Goal: Task Accomplishment & Management: Use online tool/utility

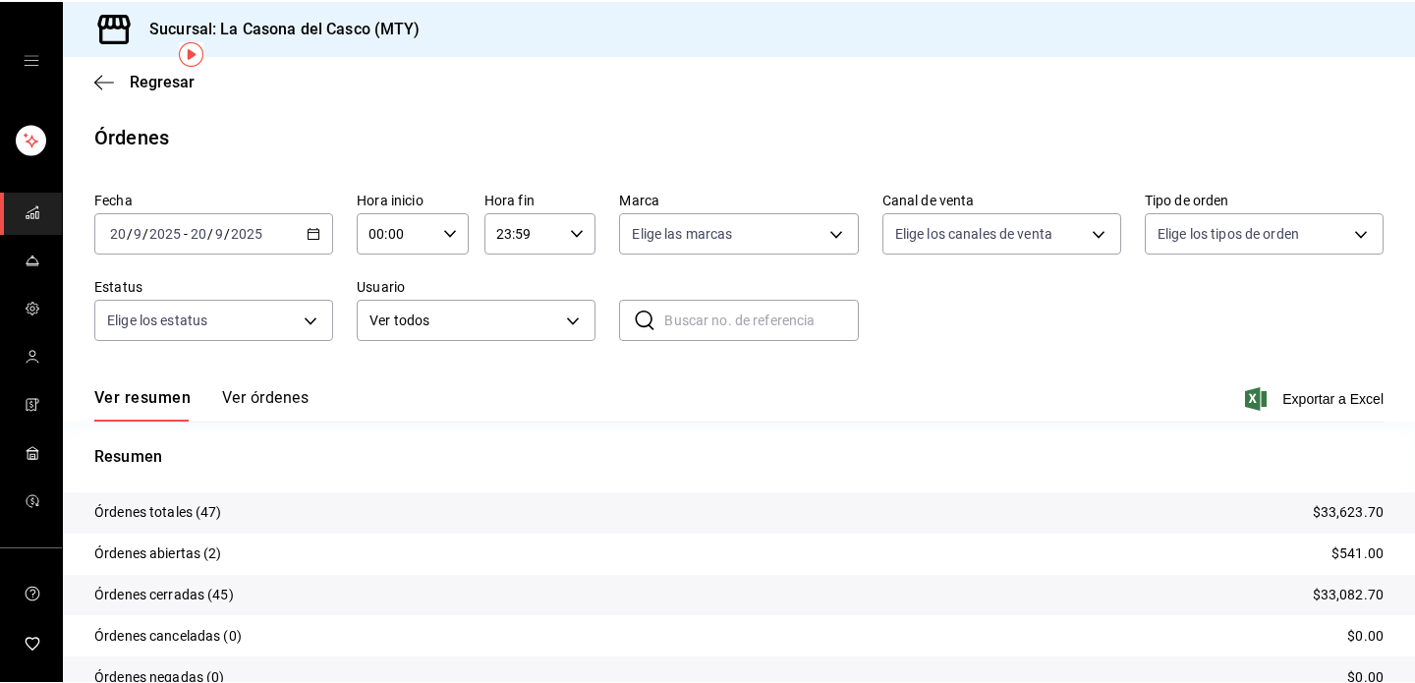
scroll to position [84, 0]
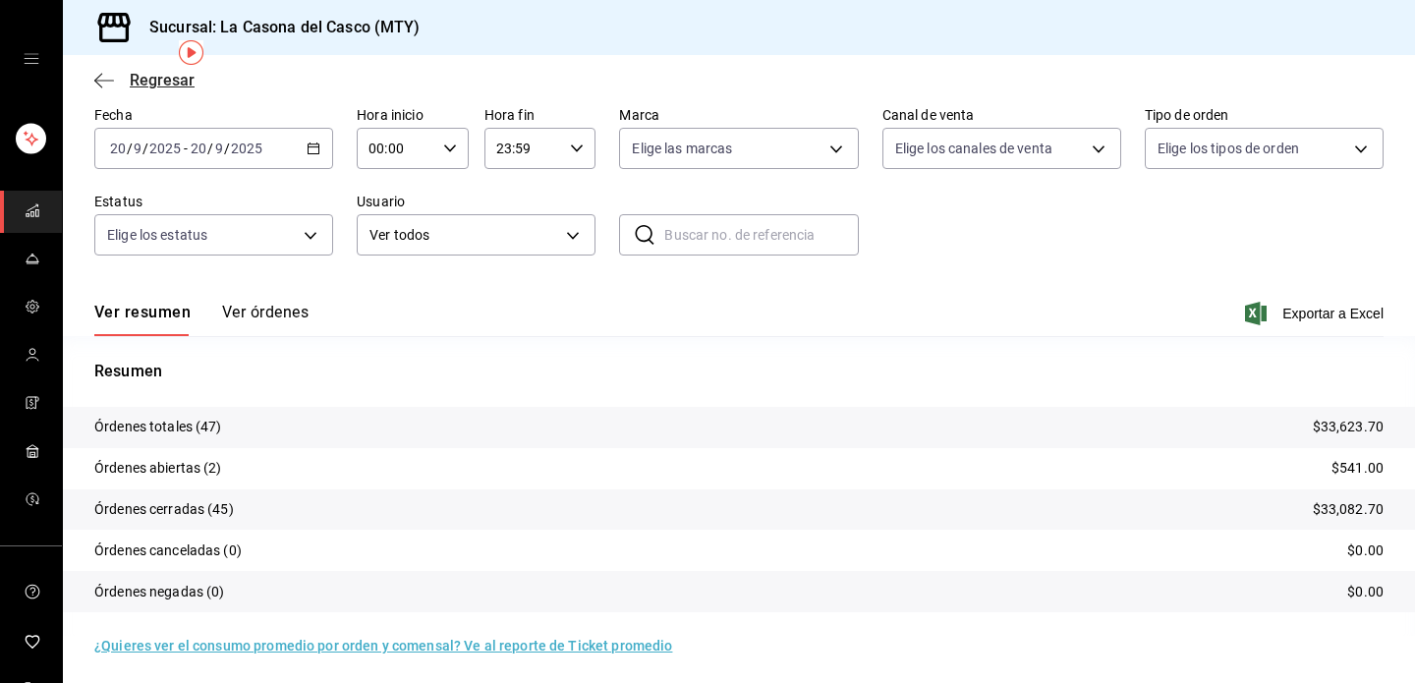
click at [107, 84] on icon "button" at bounding box center [104, 81] width 20 height 18
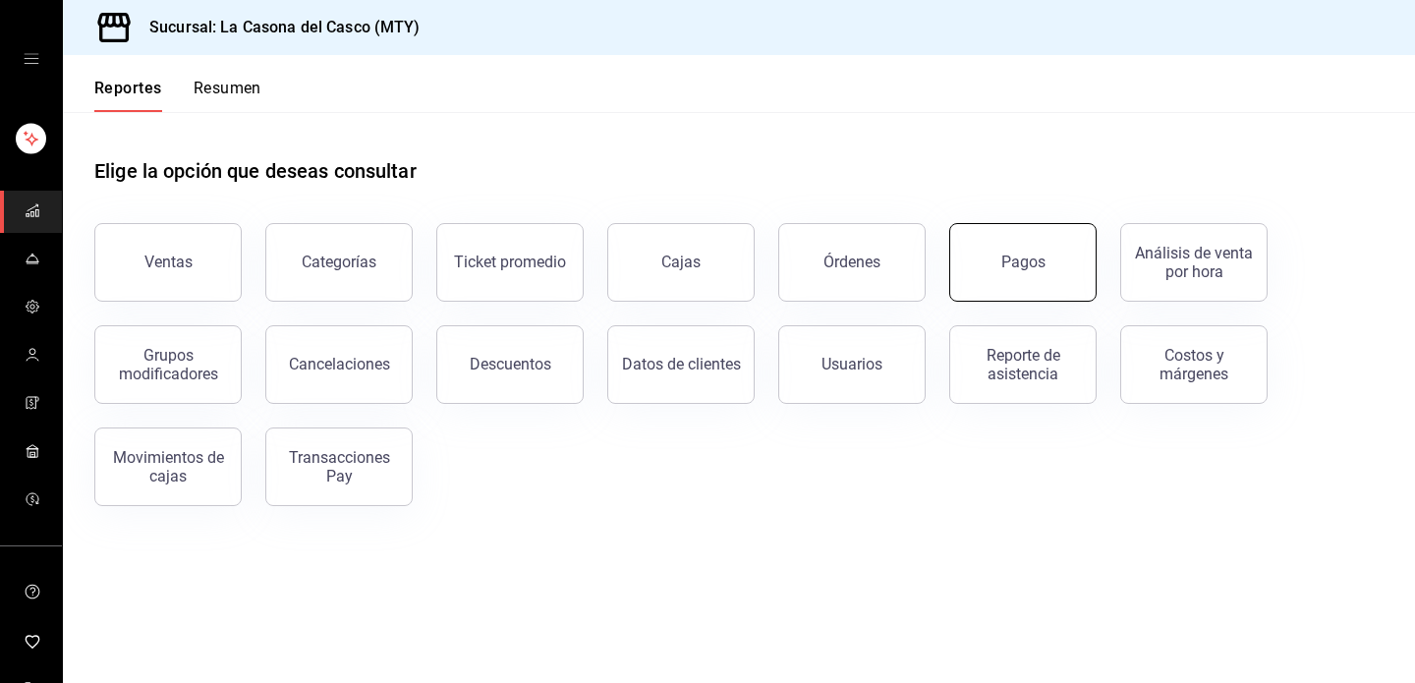
click at [1019, 274] on button "Pagos" at bounding box center [1022, 262] width 147 height 79
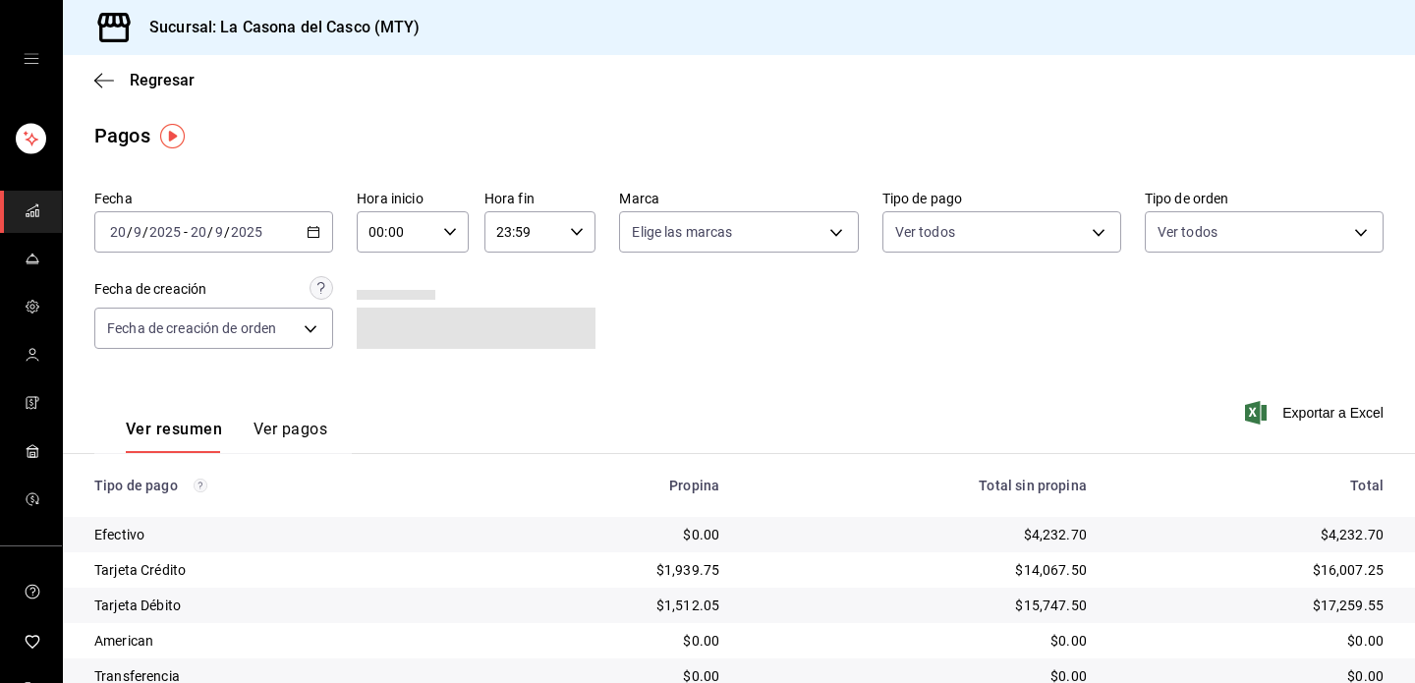
click at [193, 237] on input "20" at bounding box center [199, 232] width 18 height 16
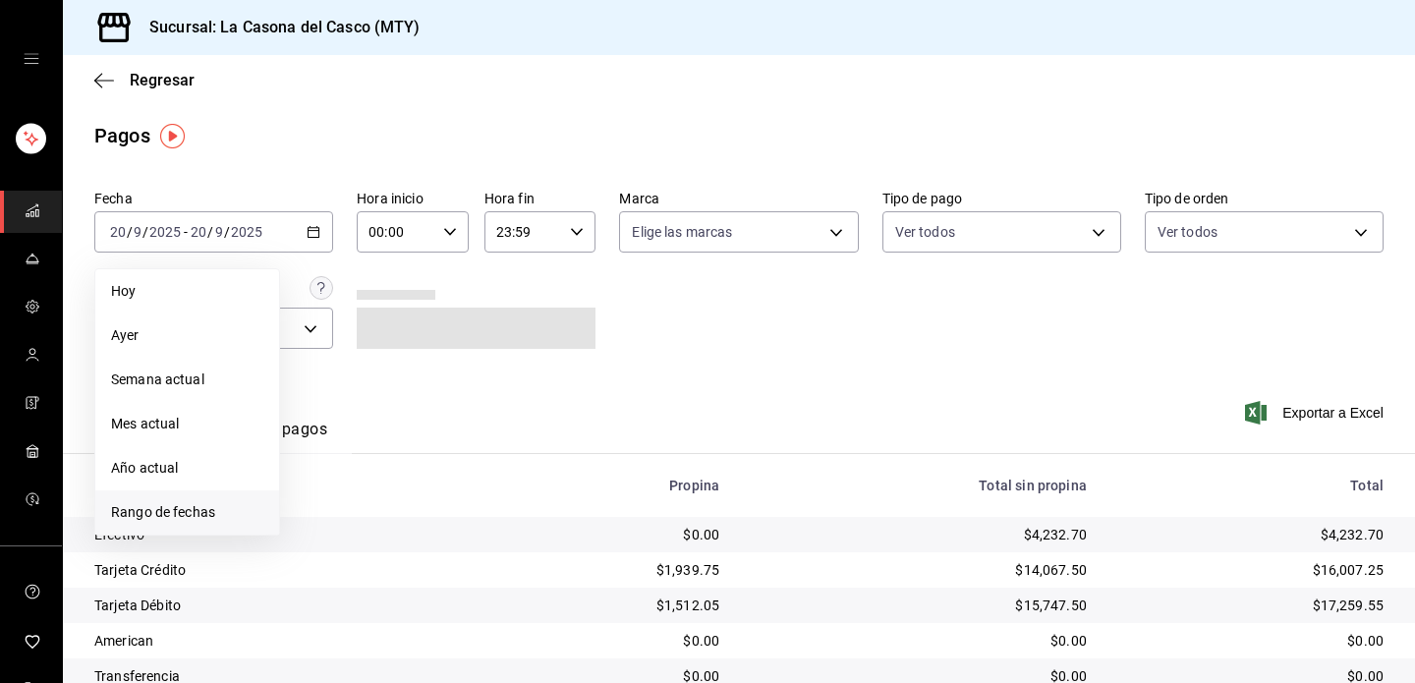
click at [186, 494] on li "Rango de fechas" at bounding box center [187, 512] width 184 height 44
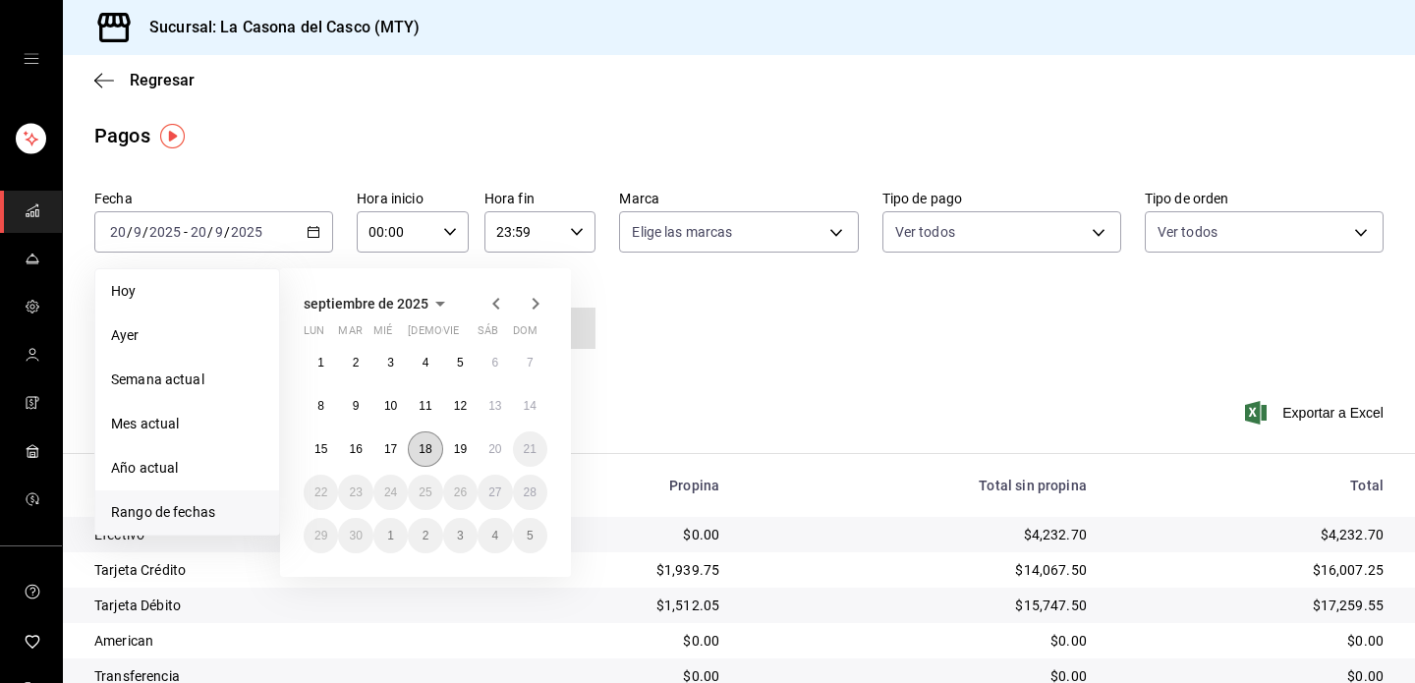
click at [430, 458] on button "18" at bounding box center [425, 448] width 34 height 35
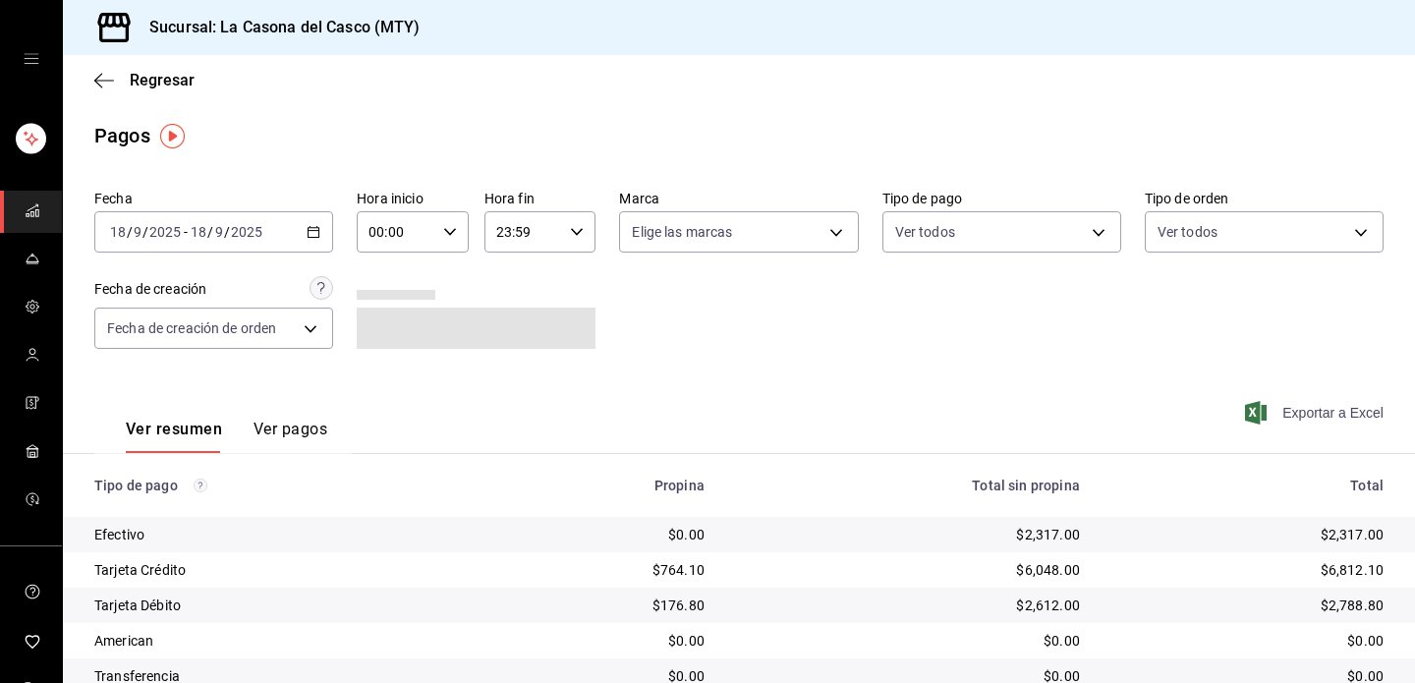
click at [1277, 415] on span "Exportar a Excel" at bounding box center [1316, 413] width 135 height 24
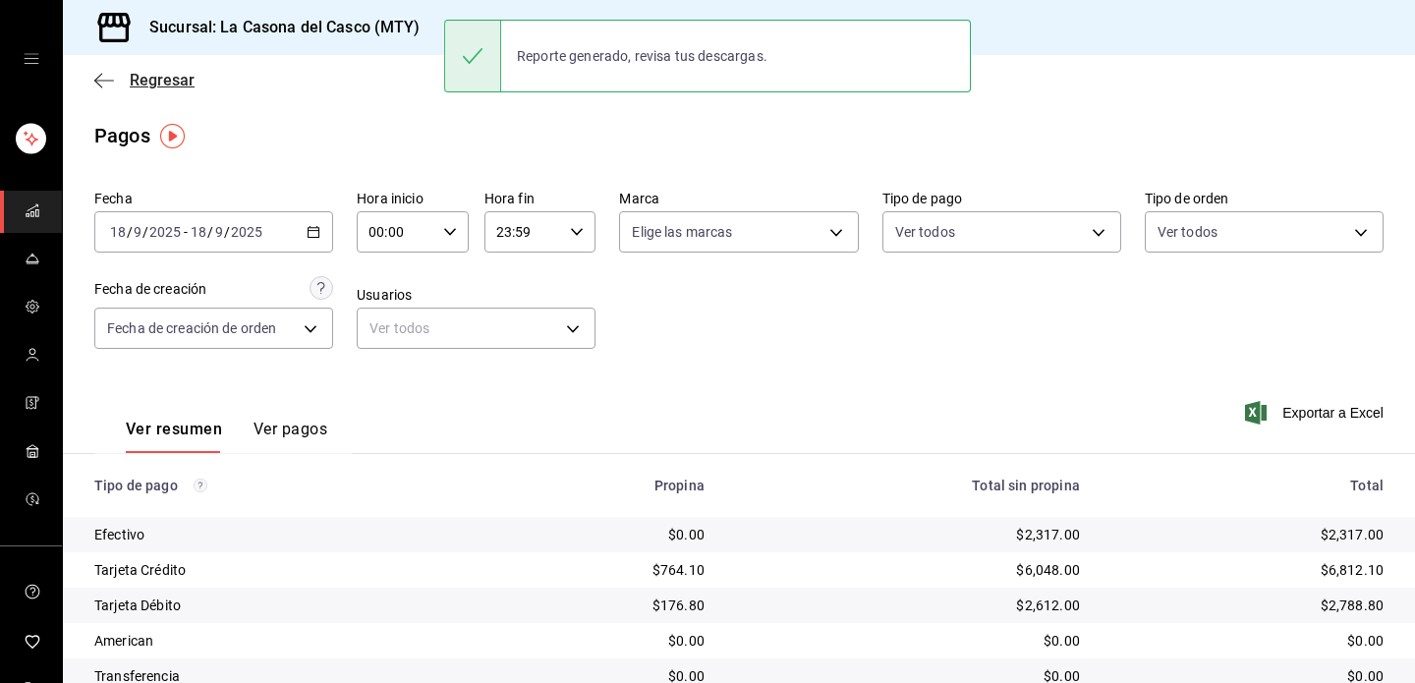
click at [120, 86] on span "Regresar" at bounding box center [144, 80] width 100 height 19
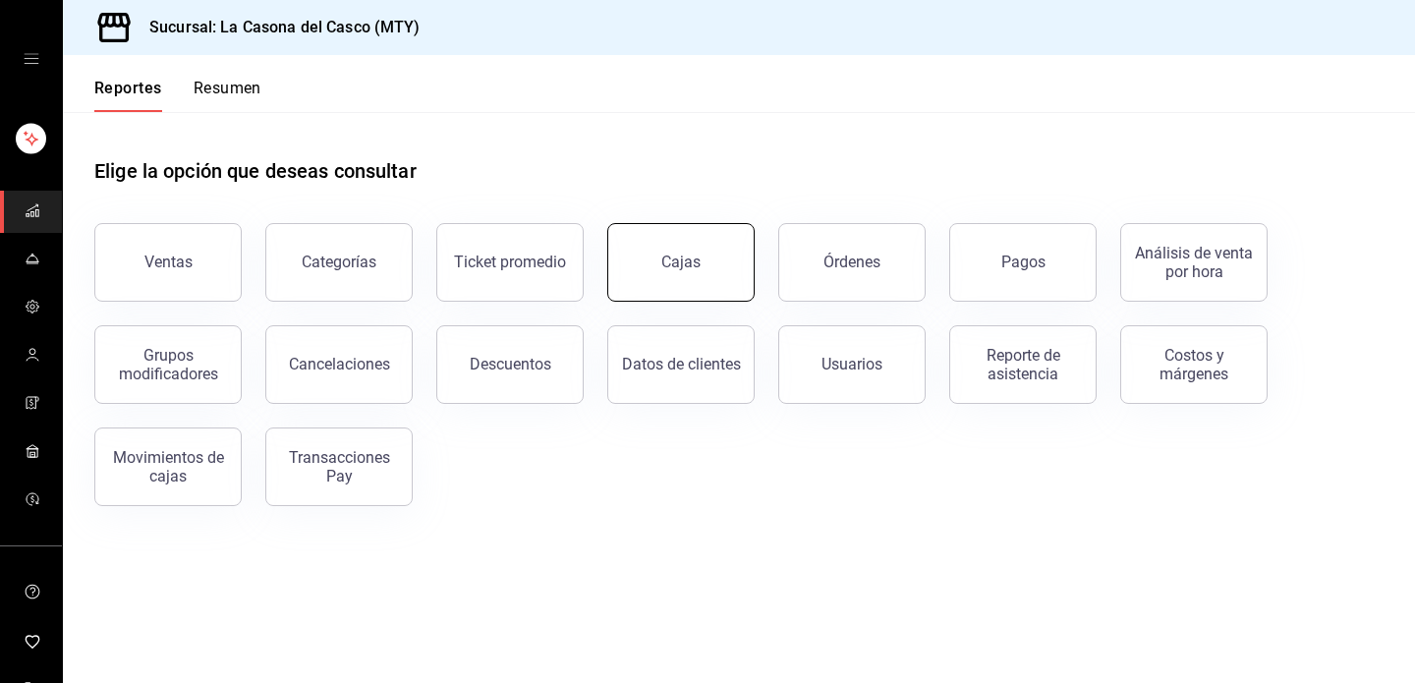
click at [685, 283] on link "Cajas" at bounding box center [680, 262] width 147 height 79
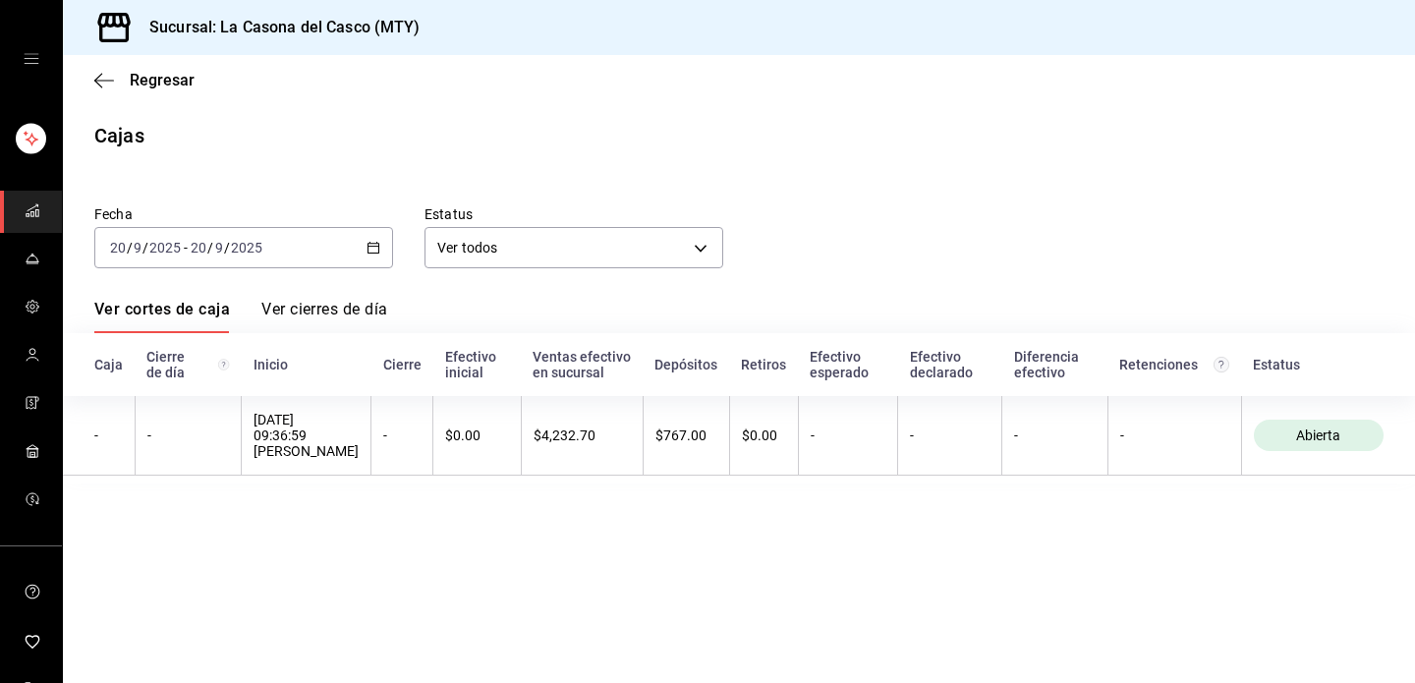
click at [231, 250] on input "2025" at bounding box center [246, 248] width 33 height 16
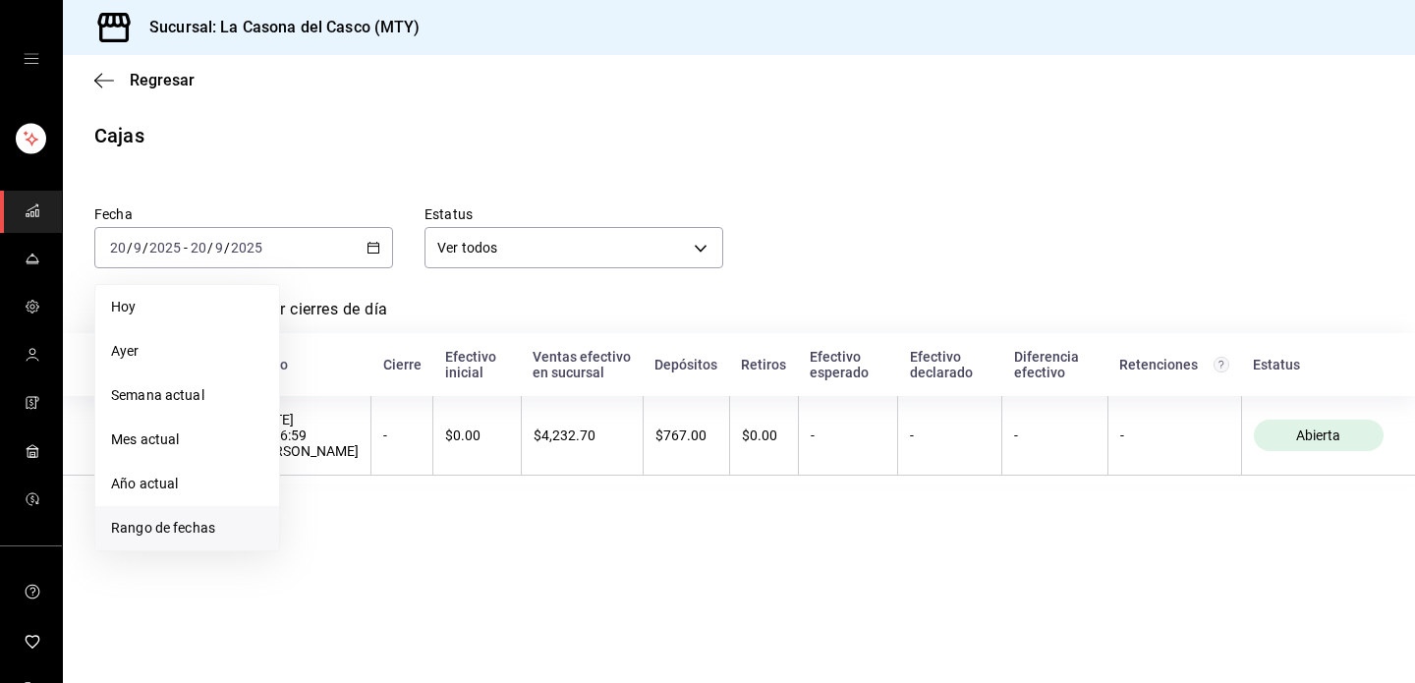
click at [200, 527] on span "Rango de fechas" at bounding box center [187, 528] width 152 height 21
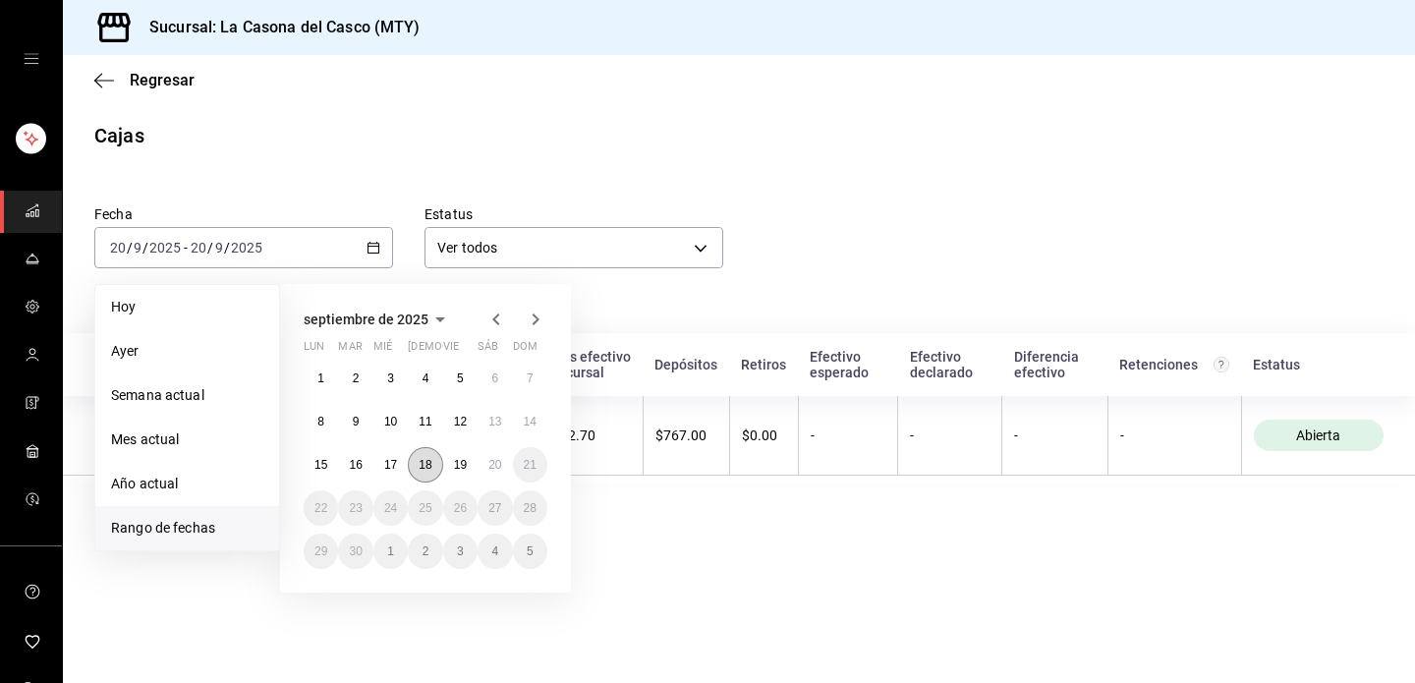
click at [425, 469] on abbr "18" at bounding box center [425, 465] width 13 height 14
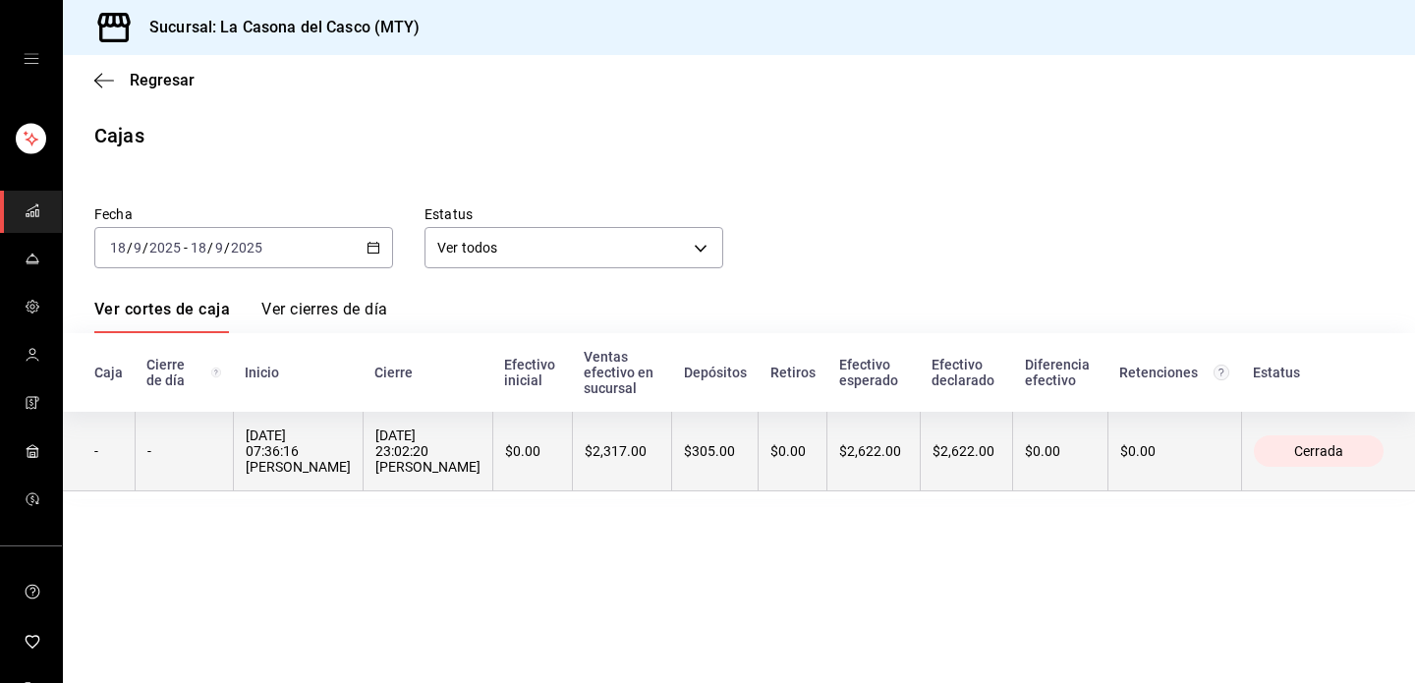
click at [455, 464] on div "[DATE] 23:02:20 [PERSON_NAME]" at bounding box center [427, 451] width 105 height 47
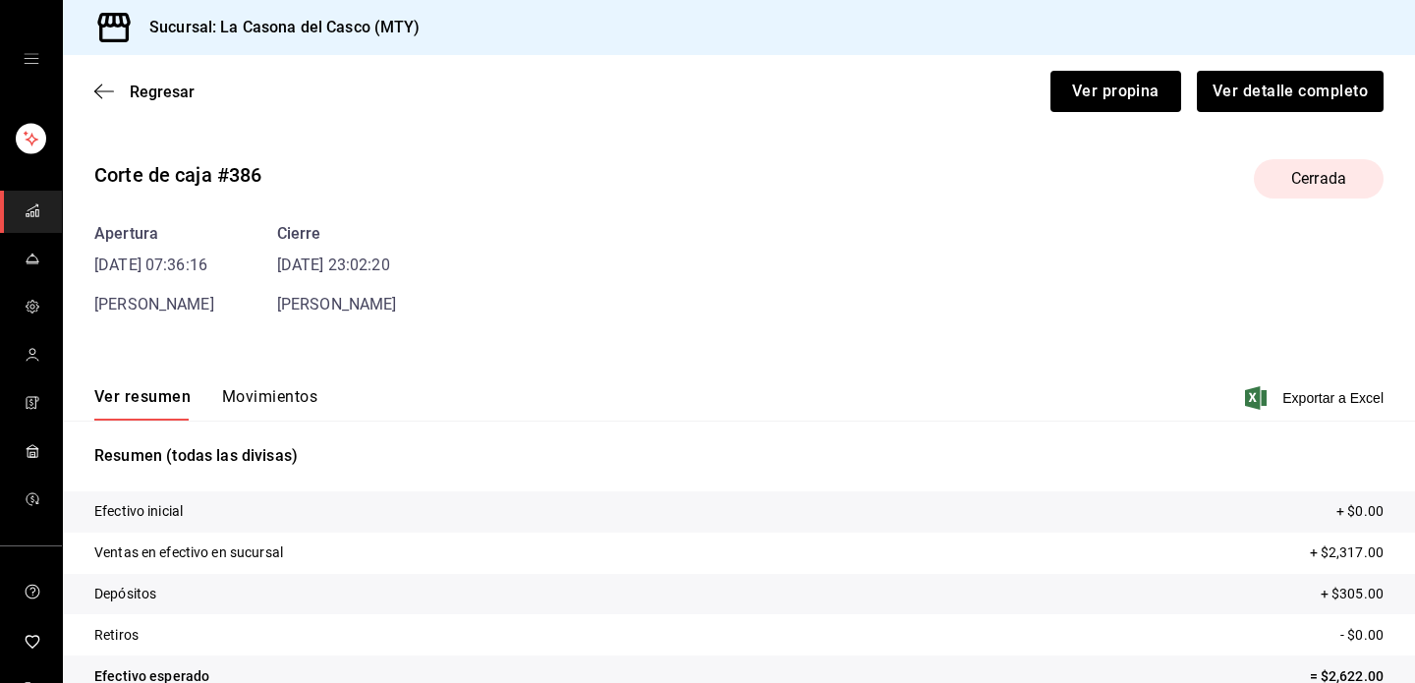
click at [244, 420] on button "Movimientos" at bounding box center [269, 403] width 95 height 33
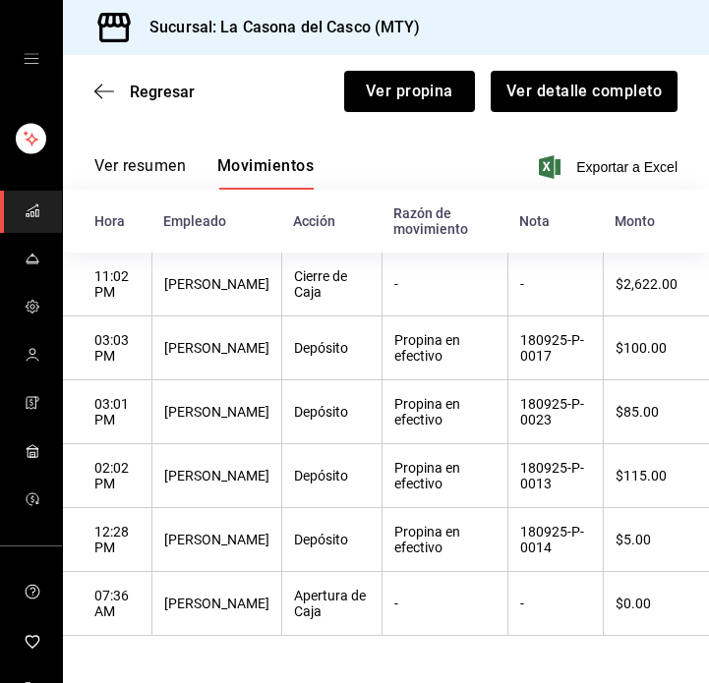
scroll to position [231, 0]
click at [113, 94] on icon "button" at bounding box center [104, 92] width 20 height 18
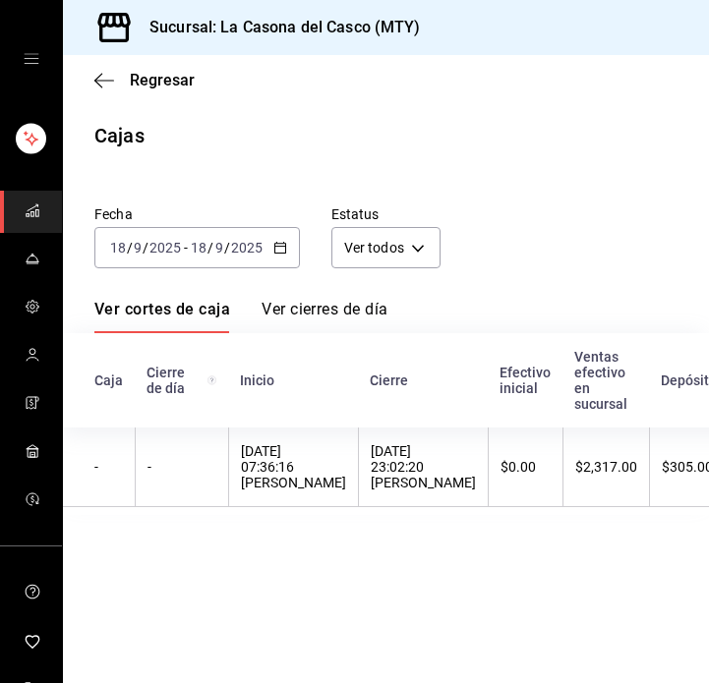
click at [96, 89] on div "Regresar" at bounding box center [386, 80] width 646 height 50
click at [106, 84] on icon "button" at bounding box center [104, 81] width 20 height 18
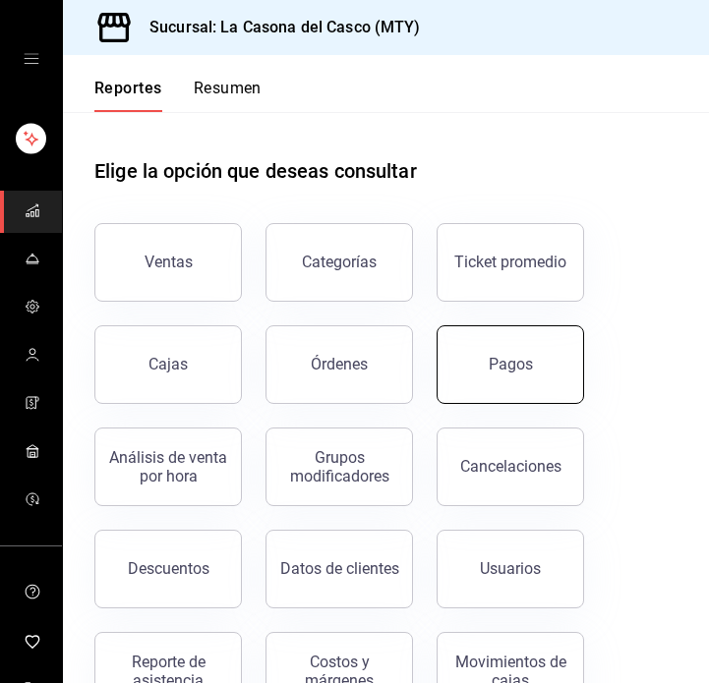
click at [485, 360] on button "Pagos" at bounding box center [509, 364] width 147 height 79
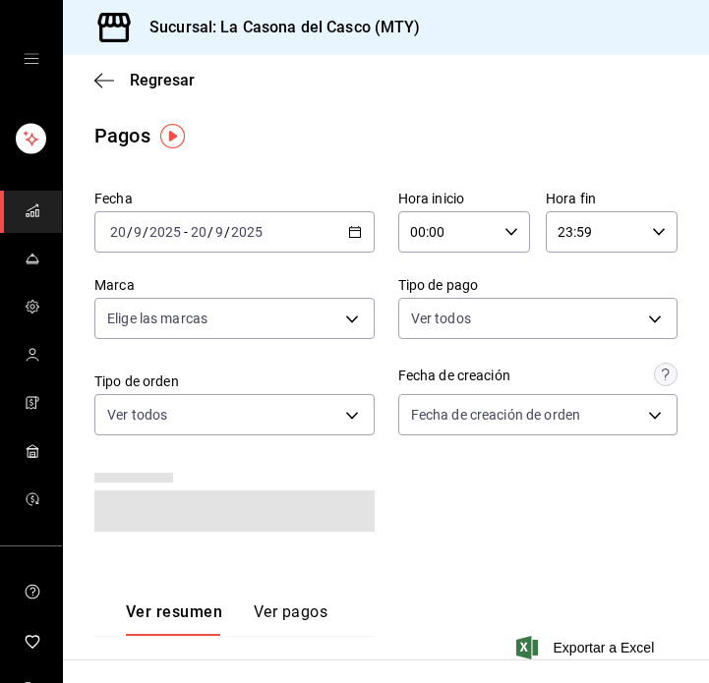
click at [296, 234] on div "[DATE] [DATE] - [DATE] [DATE]" at bounding box center [234, 231] width 280 height 41
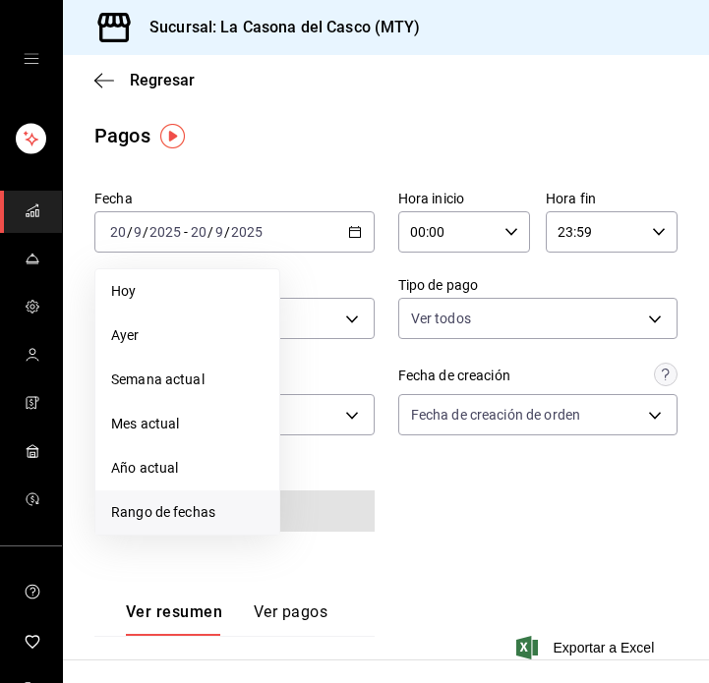
click at [184, 499] on li "Rango de fechas" at bounding box center [187, 512] width 184 height 44
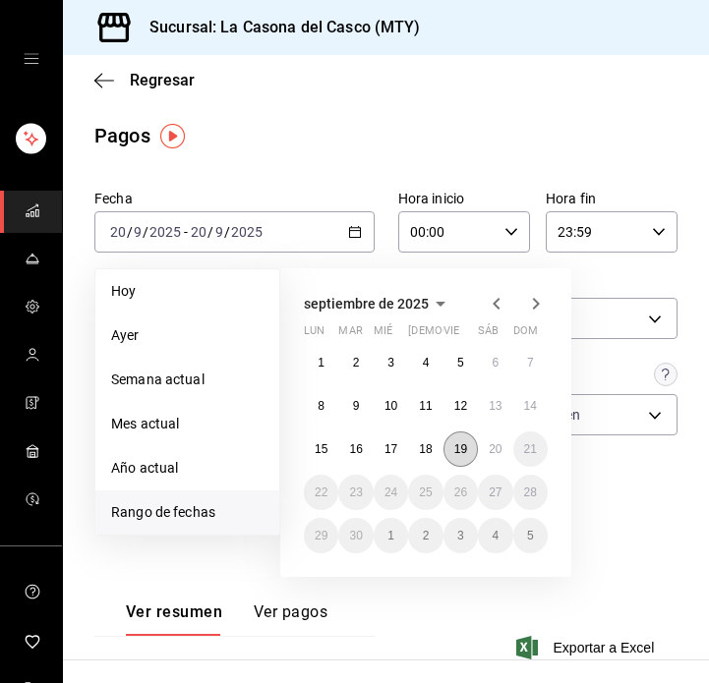
click at [467, 447] on abbr "19" at bounding box center [460, 449] width 13 height 14
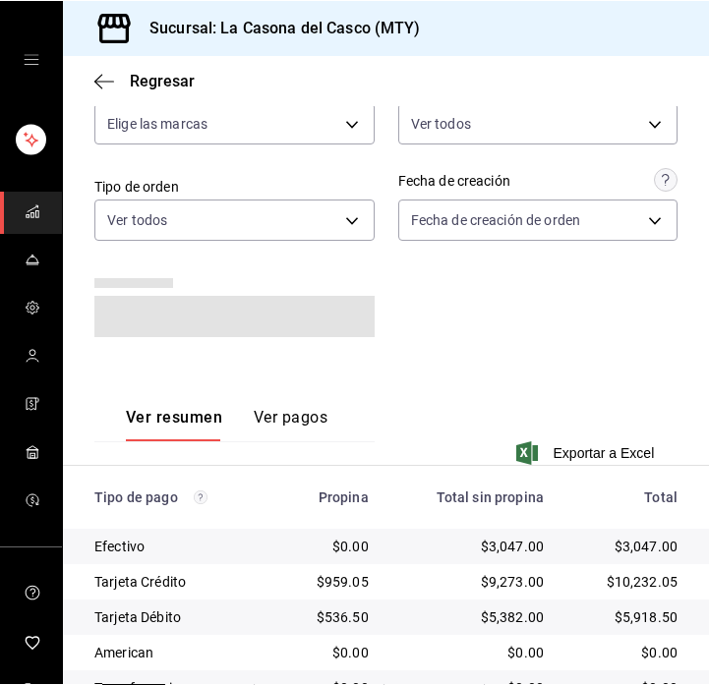
scroll to position [215, 0]
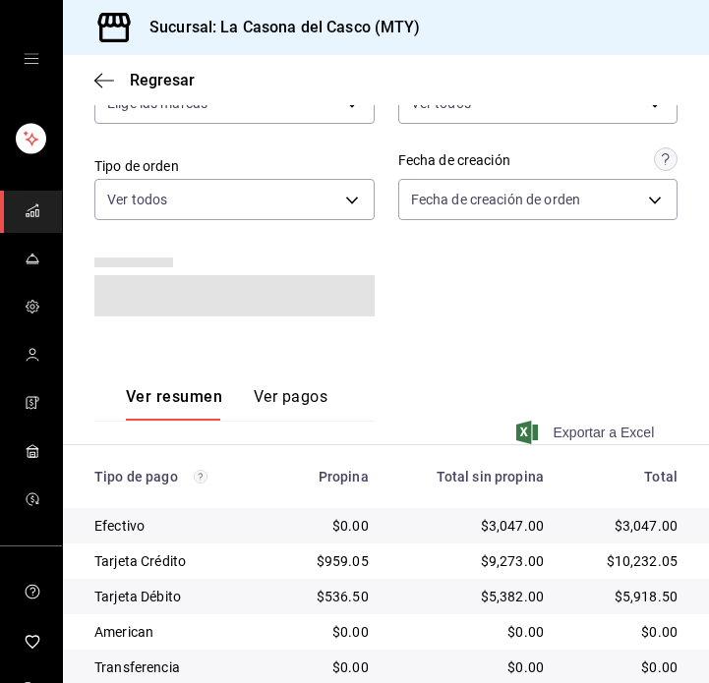
click at [620, 433] on span "Exportar a Excel" at bounding box center [587, 433] width 135 height 24
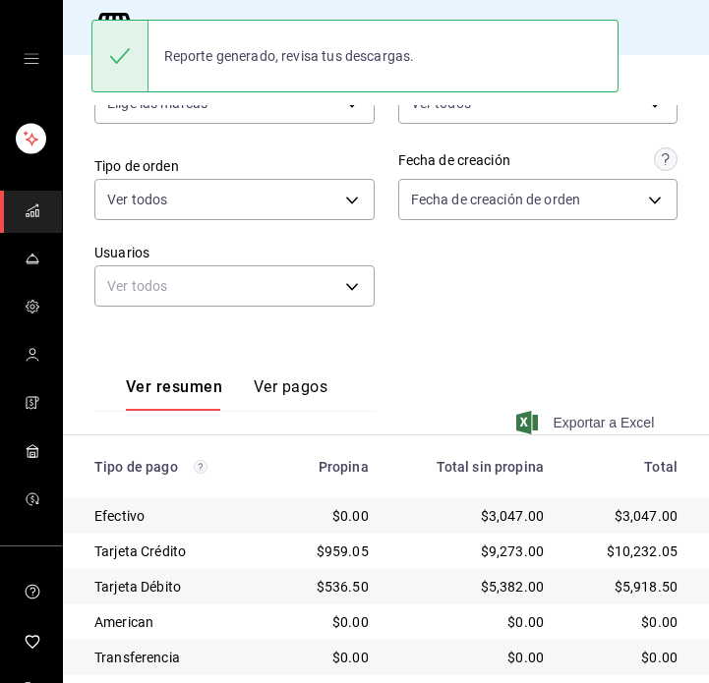
click at [602, 411] on span "Exportar a Excel" at bounding box center [587, 423] width 135 height 24
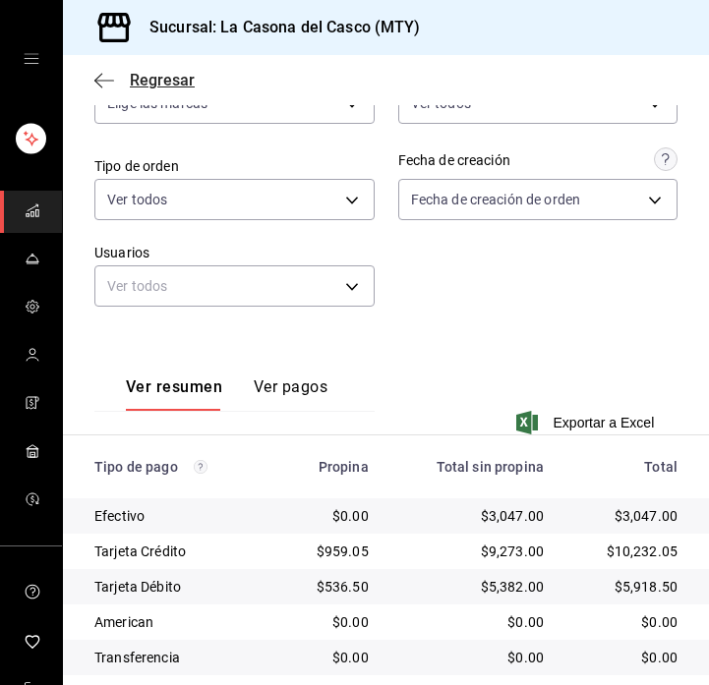
click at [116, 75] on span "Regresar" at bounding box center [144, 80] width 100 height 19
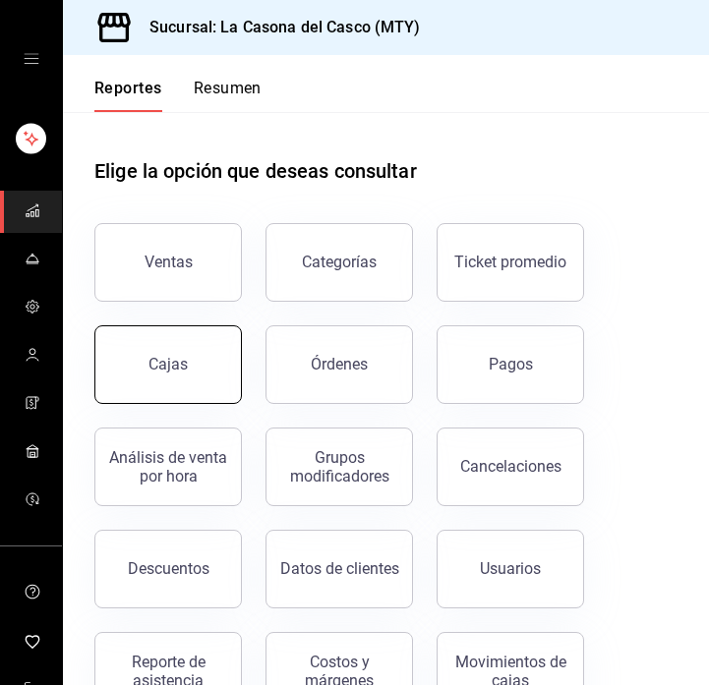
click at [179, 382] on link "Cajas" at bounding box center [167, 364] width 147 height 79
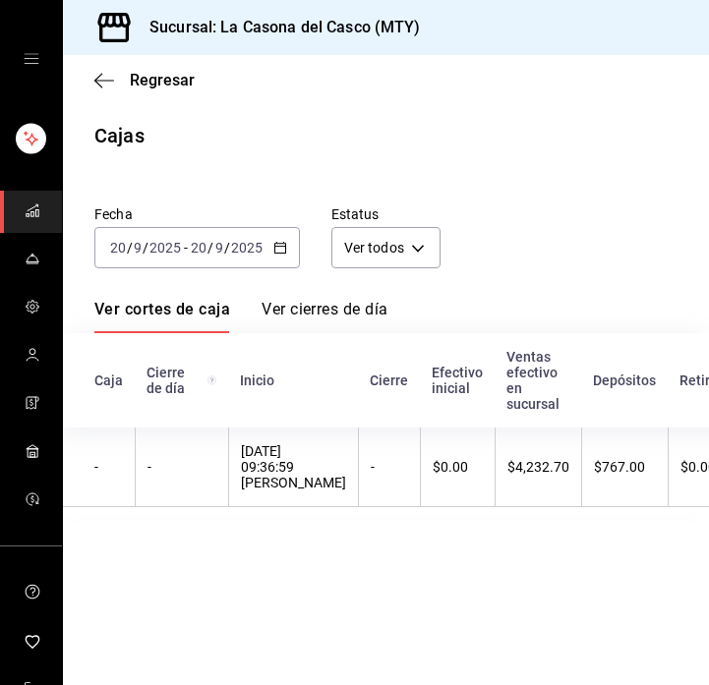
click at [248, 259] on div "[DATE] [DATE] - [DATE] [DATE]" at bounding box center [196, 247] width 205 height 41
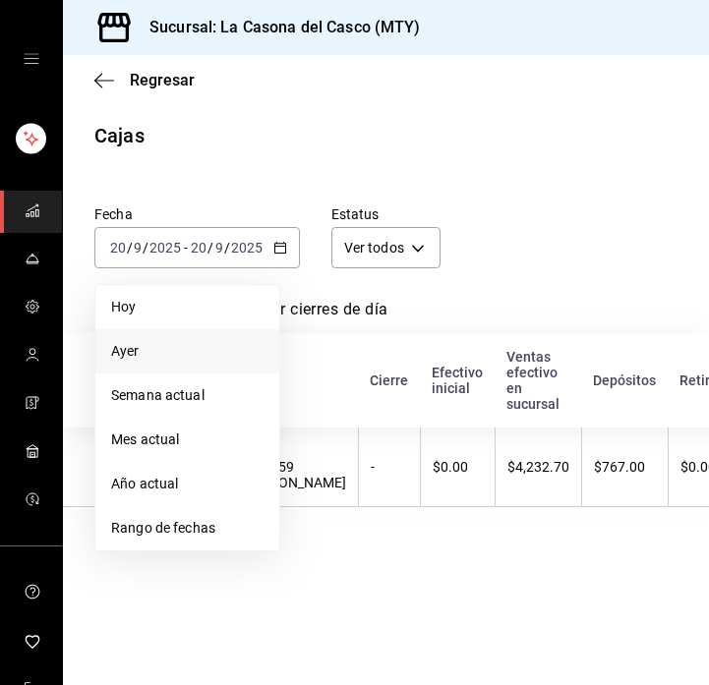
click at [178, 359] on span "Ayer" at bounding box center [187, 351] width 152 height 21
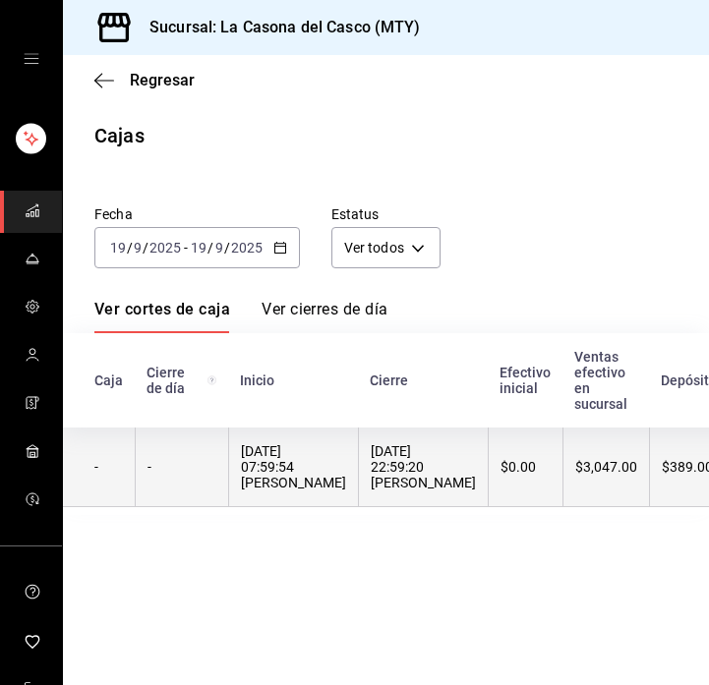
click at [319, 454] on div "[DATE] 07:59:54 [PERSON_NAME]" at bounding box center [293, 466] width 105 height 47
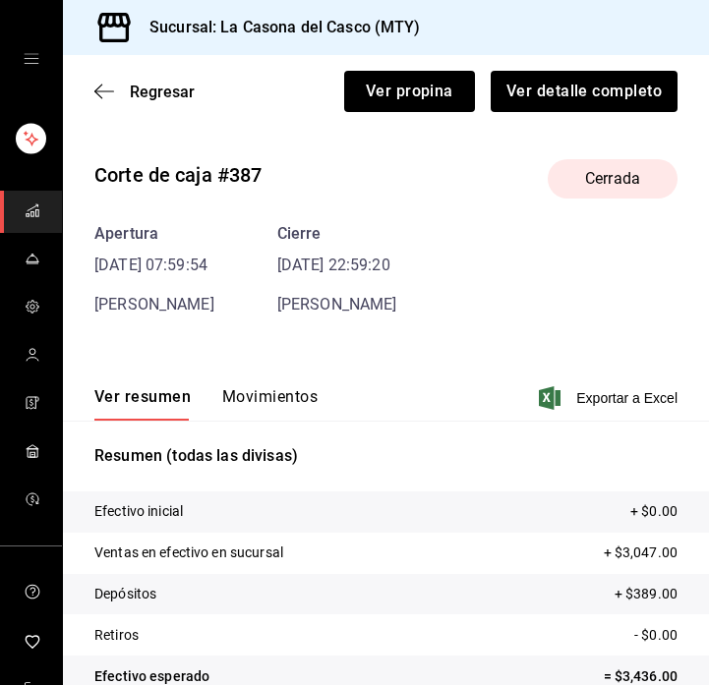
click at [262, 398] on button "Movimientos" at bounding box center [269, 403] width 95 height 33
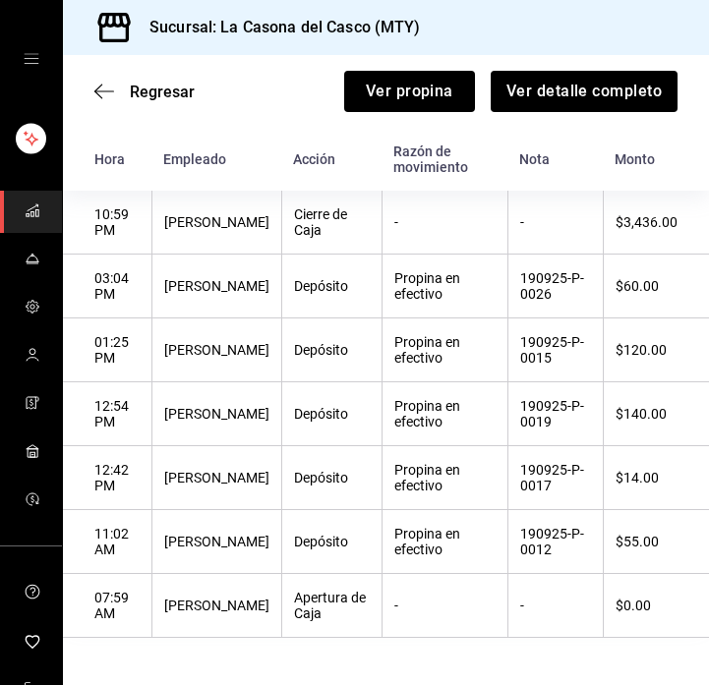
scroll to position [293, 0]
click at [107, 92] on icon "button" at bounding box center [104, 92] width 20 height 18
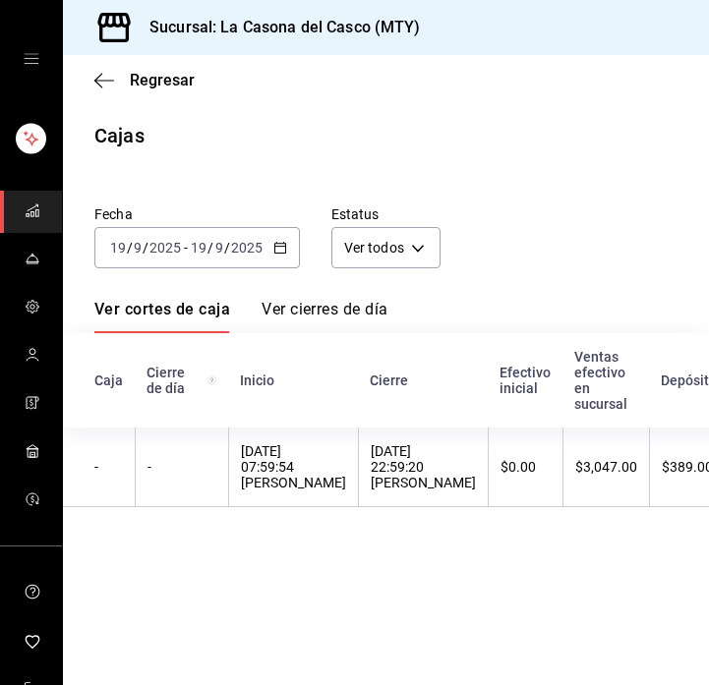
click at [107, 92] on div "Regresar" at bounding box center [386, 80] width 646 height 50
